Goal: Information Seeking & Learning: Learn about a topic

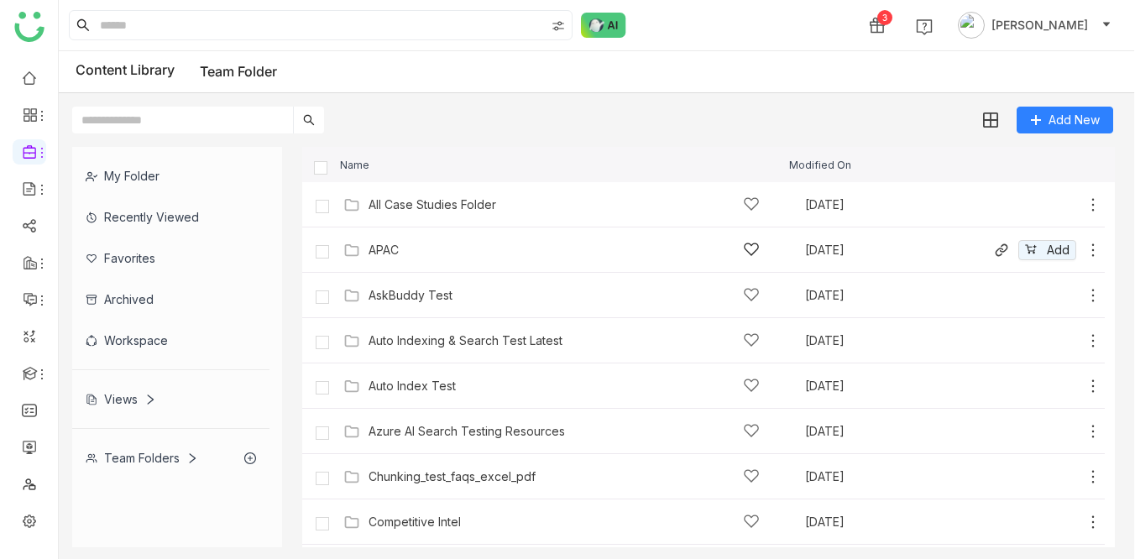
click at [390, 243] on div "APAC" at bounding box center [383, 249] width 30 height 13
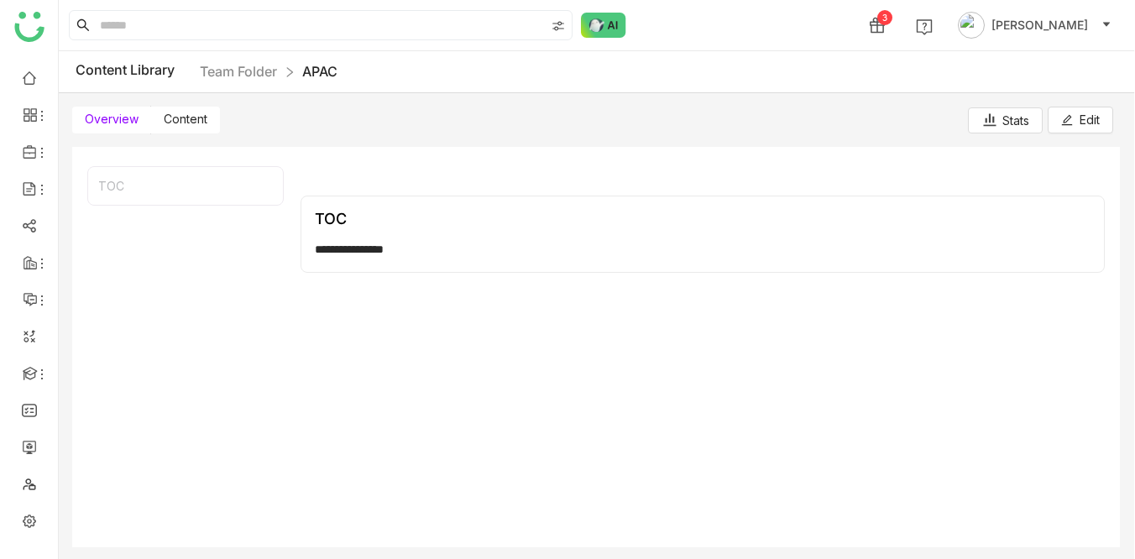
click at [188, 117] on span "Content" at bounding box center [186, 119] width 44 height 14
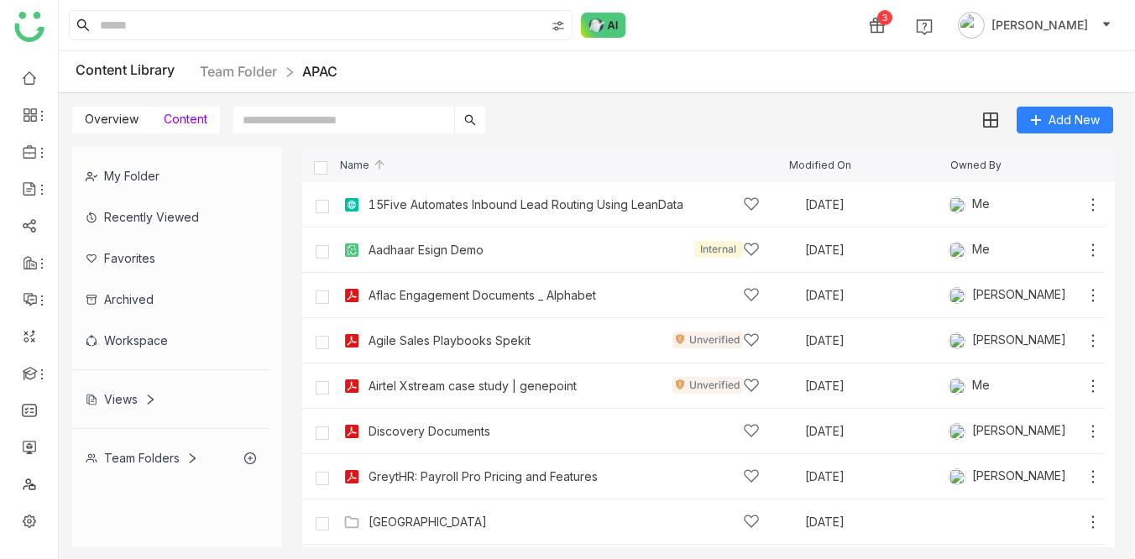
click at [102, 120] on span "Overview" at bounding box center [112, 119] width 54 height 14
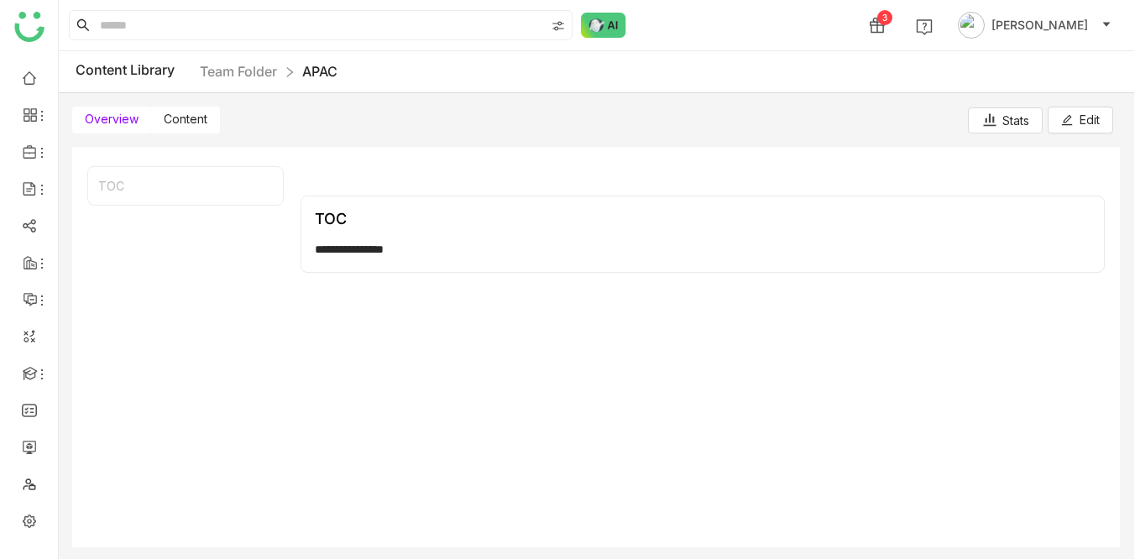
click at [149, 121] on span at bounding box center [111, 120] width 79 height 27
click at [179, 116] on span "Content" at bounding box center [186, 119] width 44 height 14
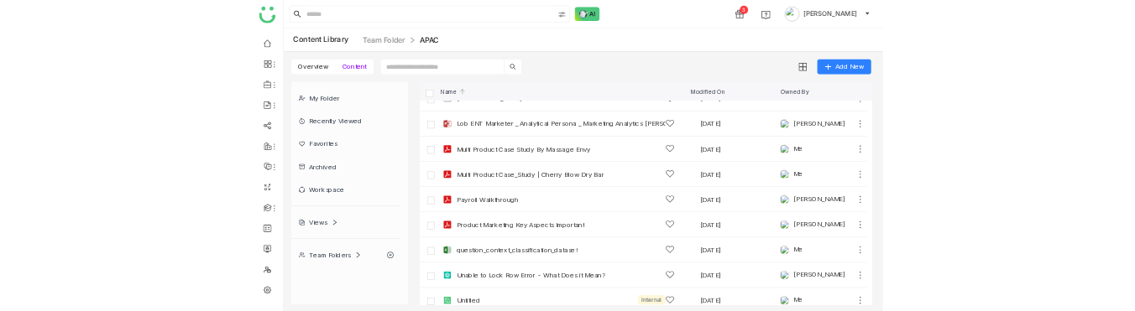
scroll to position [405, 0]
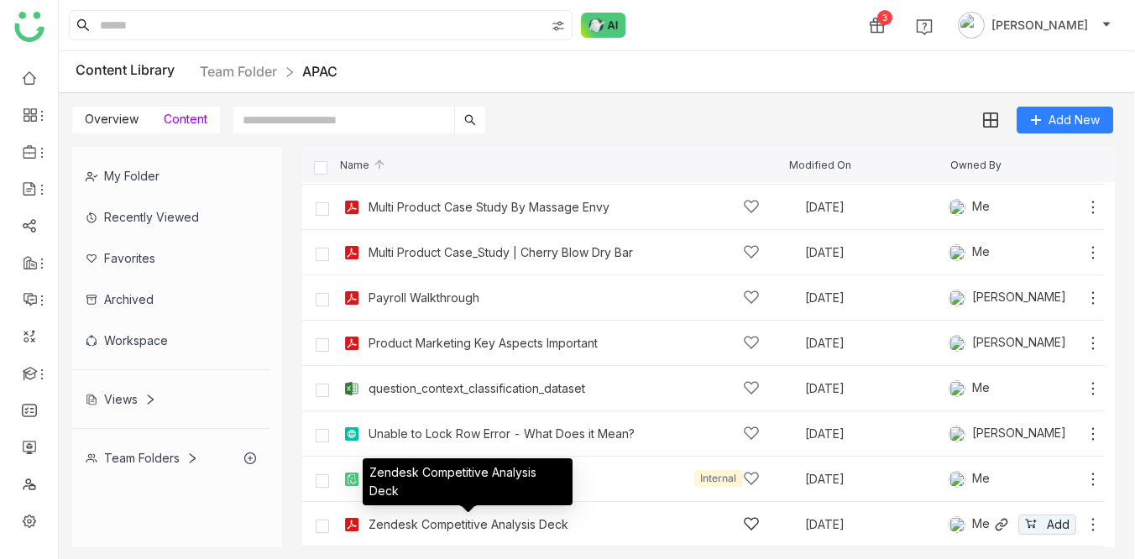
click at [471, 525] on div "Zendesk Competitive Analysis Deck" at bounding box center [468, 524] width 200 height 13
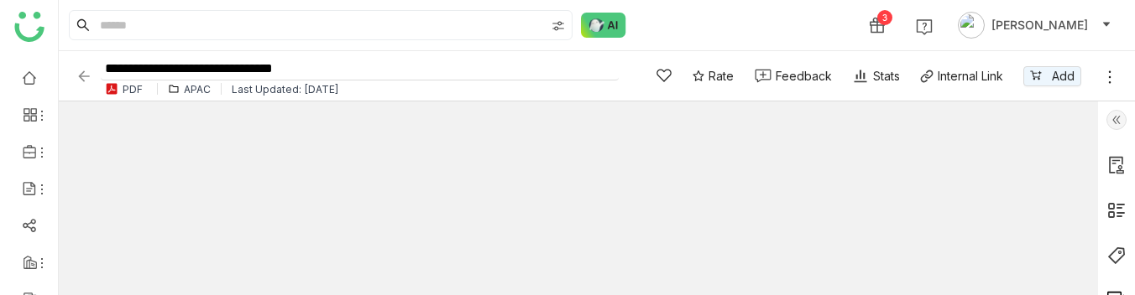
click at [421, 72] on input "**********" at bounding box center [360, 69] width 518 height 23
type input "**********"
click at [687, 3] on div "3 [PERSON_NAME]" at bounding box center [597, 25] width 1076 height 50
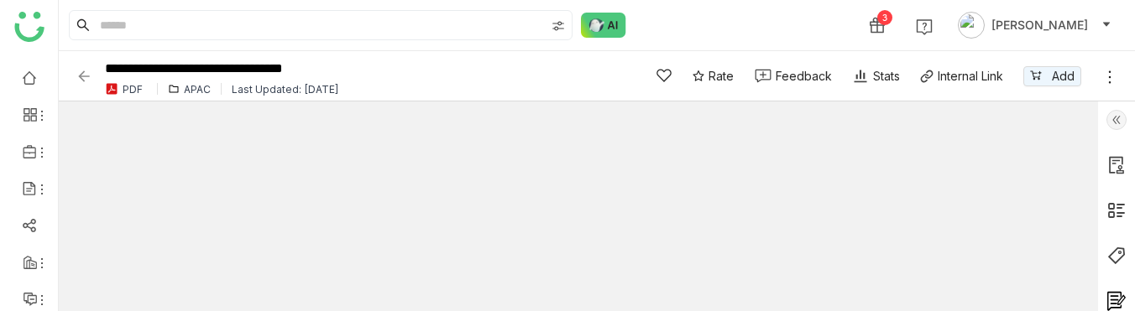
click at [708, 9] on div "3 [PERSON_NAME]" at bounding box center [597, 25] width 1076 height 50
